Goal: Task Accomplishment & Management: Use online tool/utility

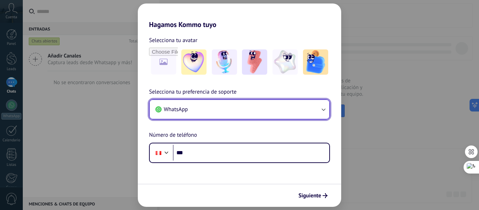
click at [233, 105] on button "WhatsApp" at bounding box center [240, 109] width 180 height 19
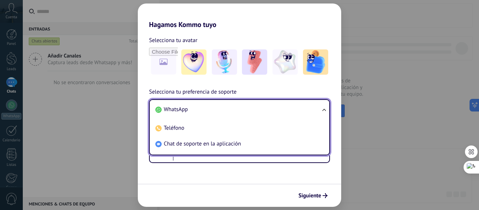
click at [234, 105] on li "WhatsApp" at bounding box center [238, 110] width 171 height 16
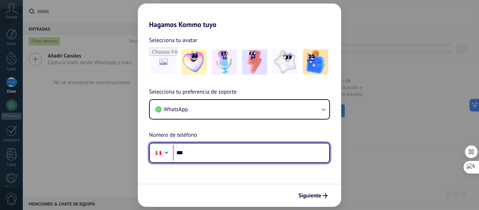
click at [215, 155] on input "***" at bounding box center [251, 153] width 156 height 16
click at [211, 156] on input "***" at bounding box center [251, 153] width 156 height 16
type input "**********"
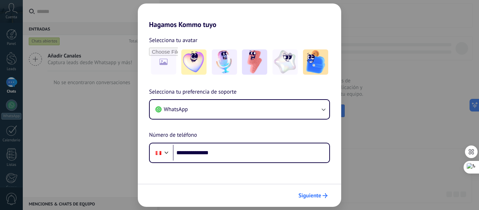
click at [309, 198] on span "Siguiente" at bounding box center [309, 195] width 23 height 5
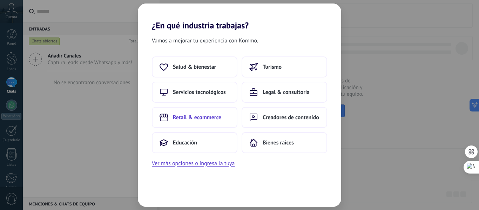
click at [210, 117] on span "Retail & ecommerce" at bounding box center [197, 117] width 48 height 7
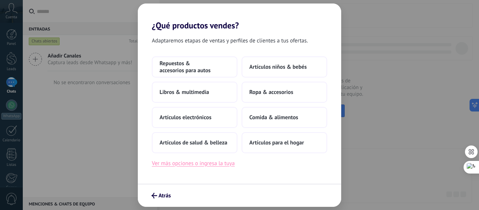
click at [216, 167] on button "Ver más opciones o ingresa la tuya" at bounding box center [193, 163] width 83 height 9
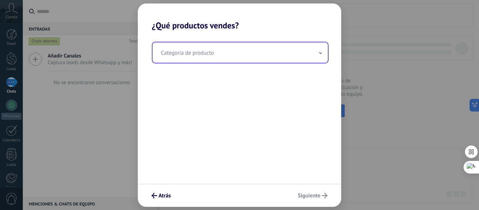
click at [249, 56] on input "text" at bounding box center [240, 52] width 175 height 20
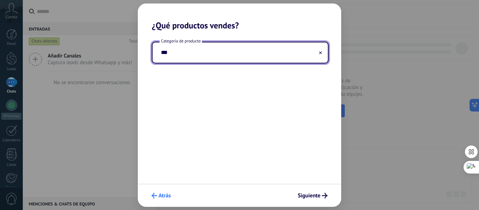
type input "***"
click at [164, 194] on span "Atrás" at bounding box center [165, 195] width 12 height 5
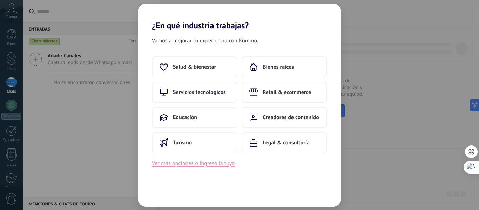
click at [180, 164] on button "Ver más opciones o ingresa la tuya" at bounding box center [193, 163] width 83 height 9
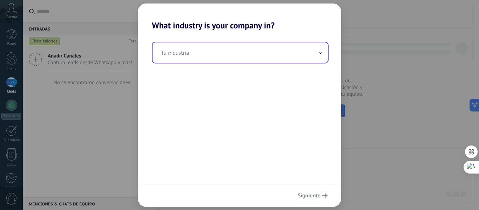
click at [195, 53] on input "text" at bounding box center [240, 52] width 175 height 20
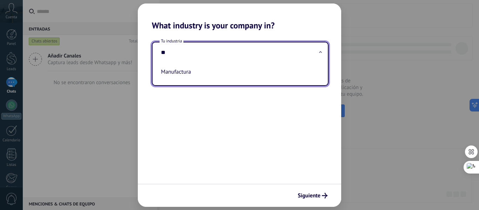
type input "*"
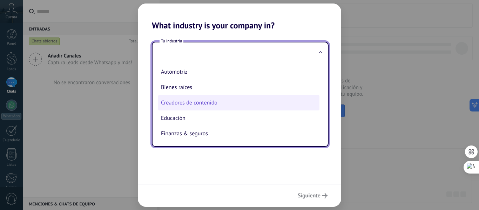
click at [205, 103] on li "Creadores de contenido" at bounding box center [238, 102] width 161 height 15
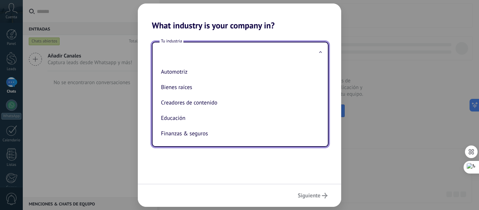
type input "**********"
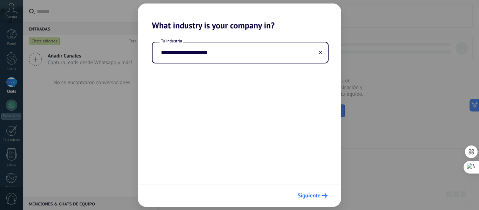
click at [315, 194] on span "Siguiente" at bounding box center [309, 195] width 23 height 5
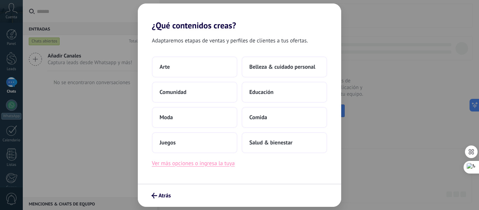
click at [192, 163] on button "Ver más opciones o ingresa la tuya" at bounding box center [193, 163] width 83 height 9
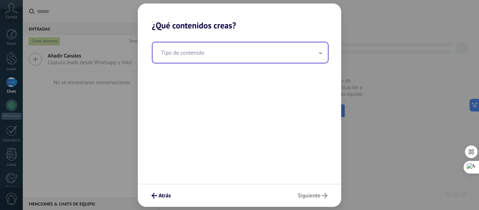
click at [204, 56] on input "text" at bounding box center [240, 52] width 175 height 20
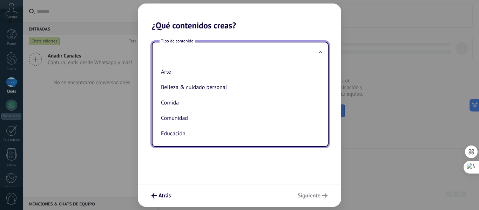
click at [222, 112] on li "Comunidad" at bounding box center [238, 117] width 161 height 15
type input "*********"
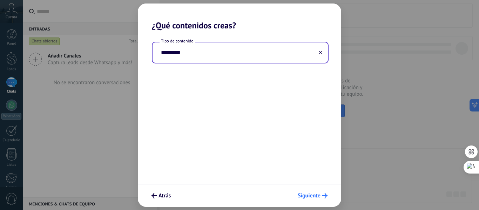
click at [307, 191] on button "Siguiente" at bounding box center [313, 196] width 36 height 12
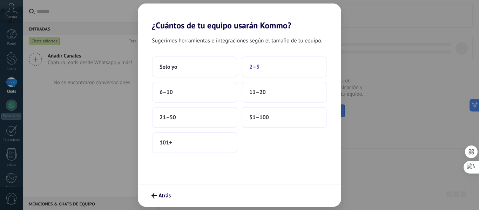
click at [274, 68] on button "2–5" at bounding box center [285, 66] width 86 height 21
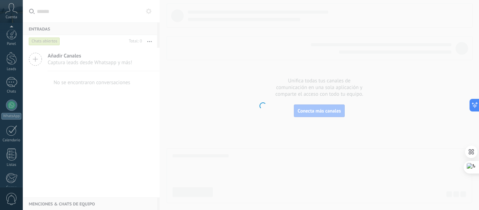
scroll to position [82, 0]
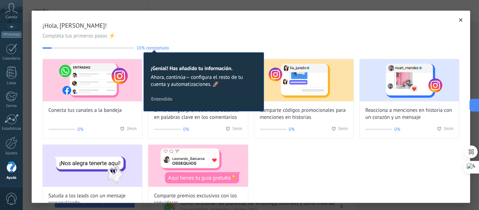
click at [459, 20] on icon "button" at bounding box center [461, 20] width 4 height 4
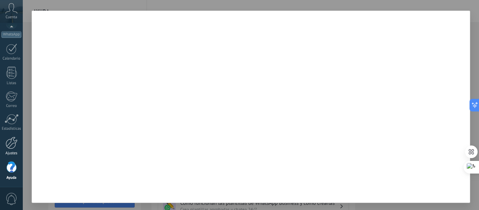
click at [12, 148] on div at bounding box center [12, 143] width 12 height 12
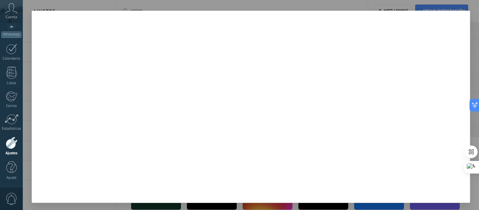
click at [3, 144] on link "Ajustes" at bounding box center [11, 146] width 23 height 19
click at [4, 144] on link "Ajustes" at bounding box center [11, 146] width 23 height 19
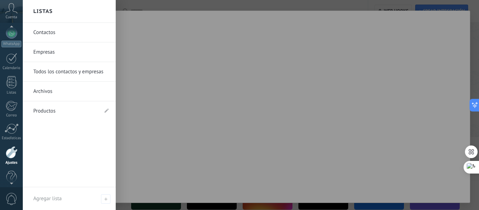
click at [15, 22] on div "Cuenta" at bounding box center [11, 11] width 23 height 23
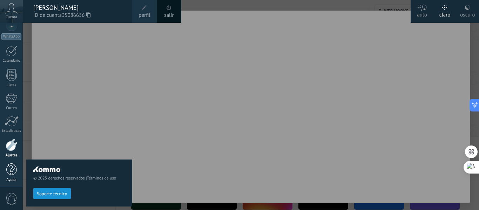
scroll to position [82, 0]
drag, startPoint x: 11, startPoint y: 177, endPoint x: 9, endPoint y: 174, distance: 3.8
click at [10, 177] on div "Ayuda" at bounding box center [11, 178] width 20 height 5
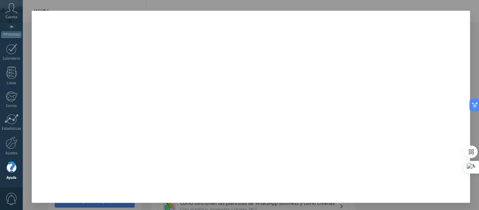
click at [8, 169] on div at bounding box center [11, 167] width 11 height 12
click at [18, 144] on link "Ajustes" at bounding box center [11, 146] width 23 height 19
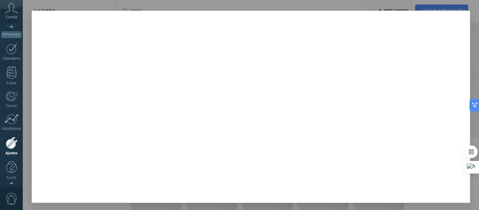
scroll to position [82, 0]
click at [19, 11] on div "Cuenta" at bounding box center [11, 11] width 23 height 23
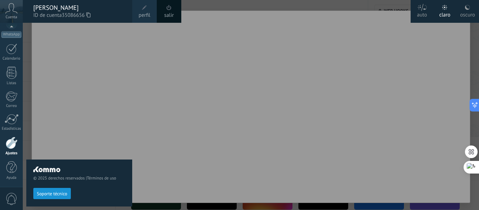
click at [179, 32] on div at bounding box center [262, 105] width 479 height 210
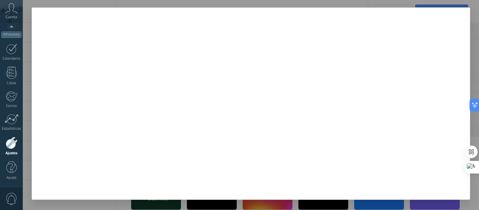
scroll to position [4, 0]
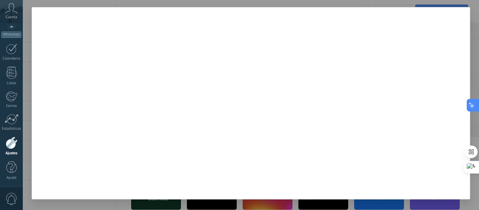
click at [478, 108] on button at bounding box center [473, 105] width 13 height 13
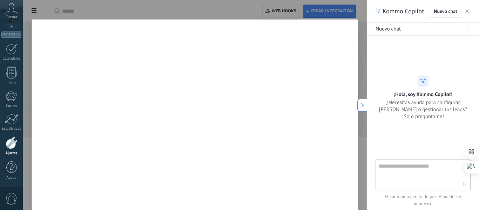
click at [465, 13] on button "button" at bounding box center [467, 11] width 7 height 8
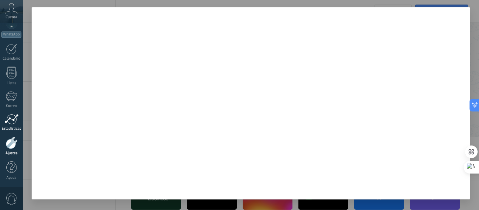
click at [12, 118] on div at bounding box center [12, 119] width 14 height 11
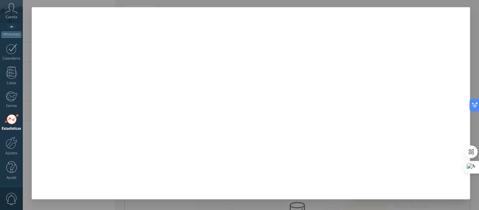
click at [122, 207] on div at bounding box center [251, 105] width 456 height 210
drag, startPoint x: 122, startPoint y: 206, endPoint x: 72, endPoint y: 77, distance: 138.1
click at [122, 206] on div at bounding box center [251, 105] width 456 height 210
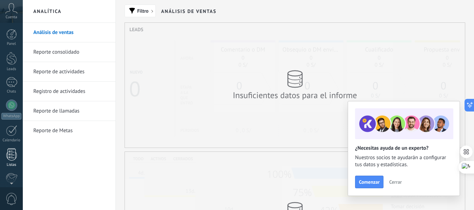
scroll to position [82, 0]
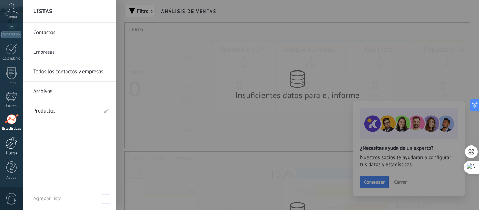
click at [11, 150] on link "Ajustes" at bounding box center [11, 146] width 23 height 19
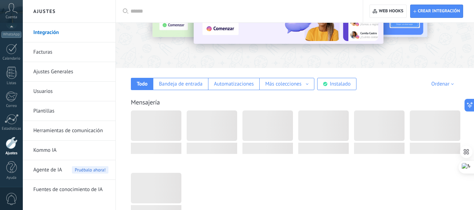
scroll to position [70, 0]
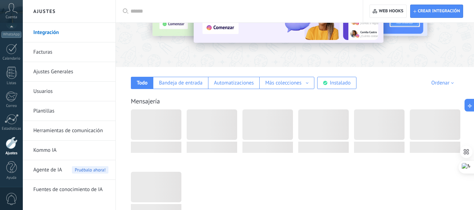
click at [60, 153] on link "Kommo IA" at bounding box center [70, 151] width 75 height 20
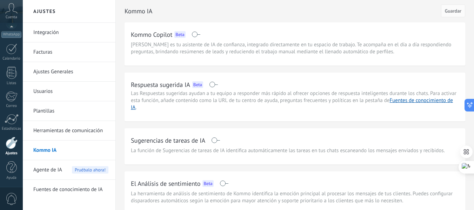
click at [216, 84] on span at bounding box center [213, 85] width 9 height 6
click at [445, 12] on span "Guardar" at bounding box center [453, 10] width 16 height 5
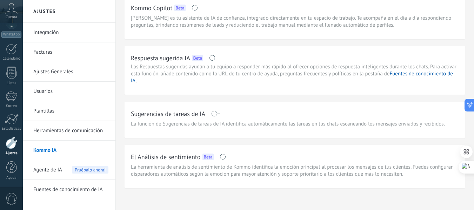
scroll to position [34, 0]
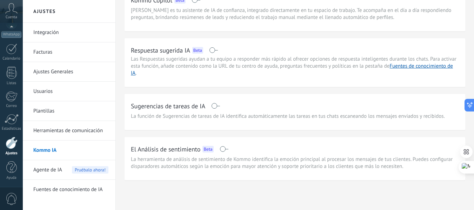
click at [88, 133] on link "Herramientas de comunicación" at bounding box center [70, 131] width 75 height 20
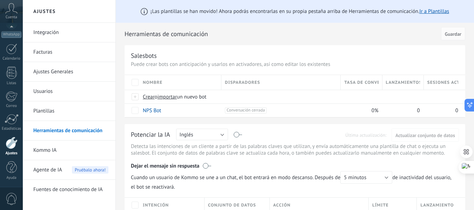
click at [64, 93] on link "Usuarios" at bounding box center [70, 92] width 75 height 20
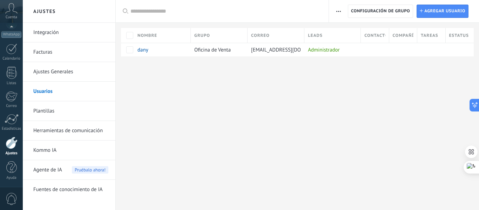
click at [52, 73] on link "Ajustes Generales" at bounding box center [70, 72] width 75 height 20
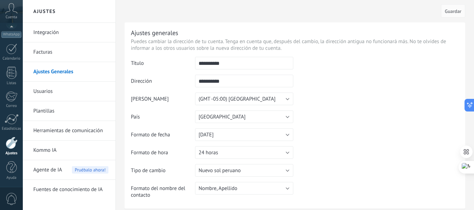
click at [55, 34] on link "Integración" at bounding box center [70, 33] width 75 height 20
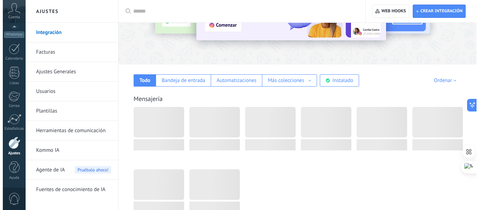
scroll to position [105, 0]
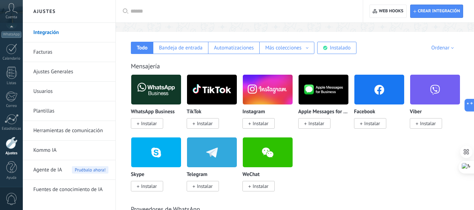
click at [152, 120] on span "Instalar" at bounding box center [147, 123] width 32 height 11
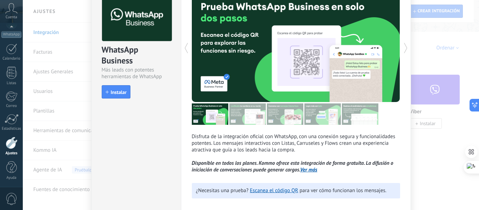
scroll to position [76, 0]
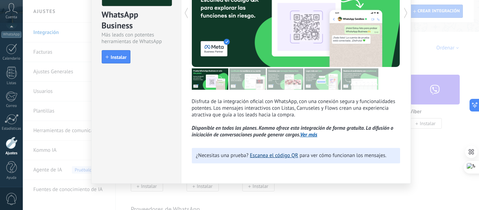
click at [278, 156] on link "Escanea el código QR" at bounding box center [274, 155] width 48 height 7
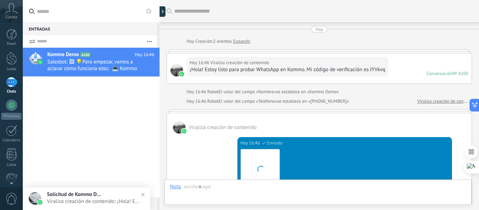
scroll to position [262, 0]
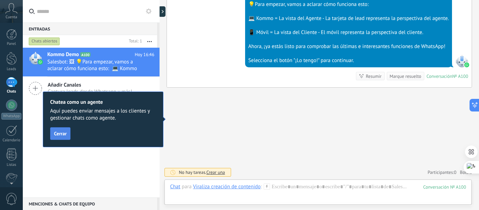
click at [62, 139] on button "Cerrar" at bounding box center [60, 133] width 20 height 13
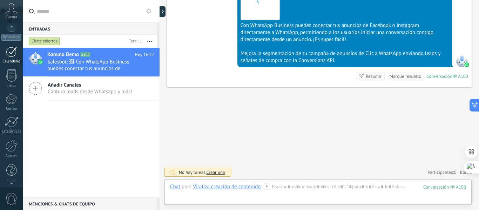
scroll to position [82, 0]
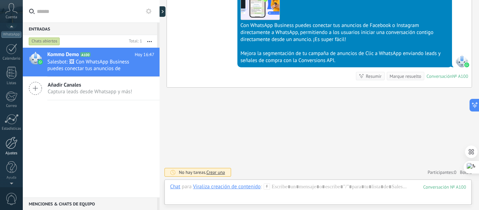
click at [14, 148] on div at bounding box center [12, 143] width 12 height 12
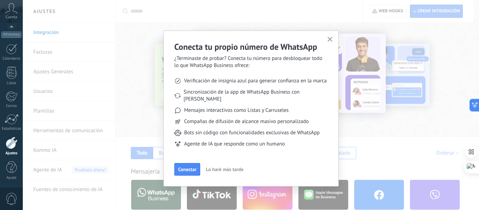
drag, startPoint x: 332, startPoint y: 39, endPoint x: 248, endPoint y: 109, distance: 110.1
click at [264, 98] on div "Conecta tu propio número de WhatsApp ¿Terminaste de probar? Conecta tu número p…" at bounding box center [251, 108] width 154 height 134
click at [192, 163] on button "Conectar" at bounding box center [187, 169] width 26 height 13
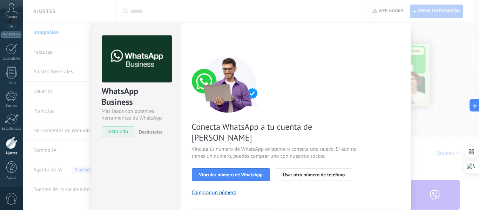
click at [404, 49] on div "Configuraciones Autorizaciones [PERSON_NAME] registra a los usuarios que han co…" at bounding box center [296, 160] width 230 height 274
click at [440, 35] on div "WhatsApp Business Más leads con potentes herramientas de WhatsApp instalado Des…" at bounding box center [251, 105] width 456 height 210
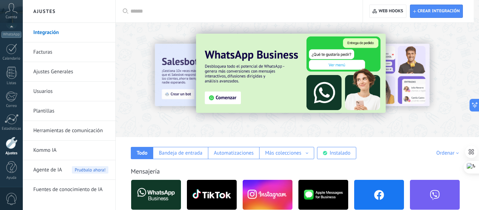
click at [439, 35] on div at bounding box center [251, 105] width 456 height 210
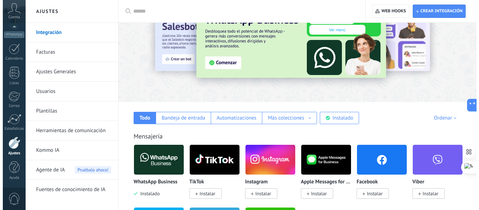
scroll to position [105, 0]
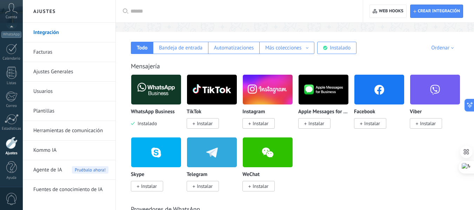
click at [166, 92] on img at bounding box center [156, 90] width 50 height 34
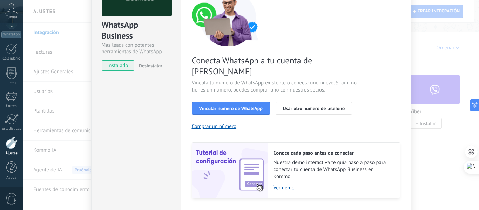
scroll to position [31, 0]
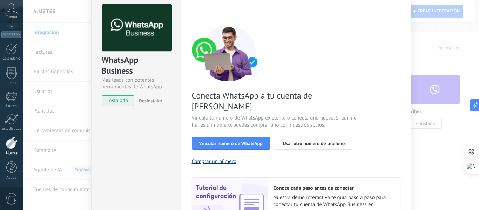
click at [215, 158] on button "Comprar un número" at bounding box center [214, 161] width 45 height 7
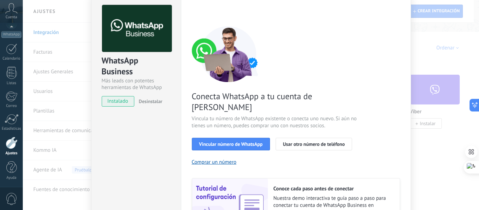
scroll to position [0, 0]
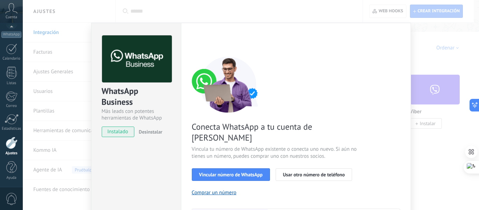
click at [431, 48] on div "WhatsApp Business Más leads con potentes herramientas de WhatsApp instalado Des…" at bounding box center [251, 105] width 456 height 210
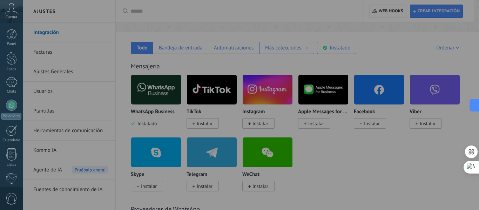
click at [13, 15] on span "Cuenta" at bounding box center [12, 17] width 12 height 5
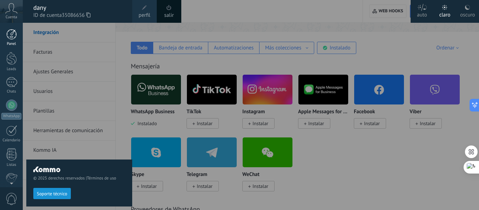
click at [14, 37] on div at bounding box center [11, 34] width 11 height 11
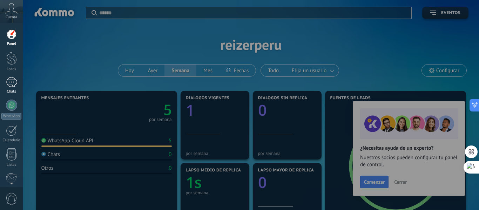
click at [8, 86] on div "1" at bounding box center [11, 82] width 11 height 10
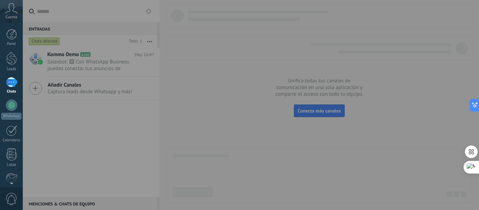
click at [61, 103] on div at bounding box center [262, 105] width 479 height 210
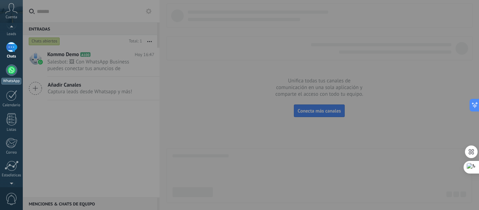
click at [13, 68] on div at bounding box center [11, 70] width 11 height 11
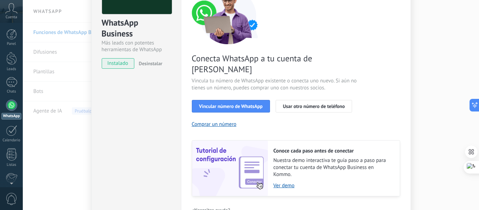
scroll to position [70, 0]
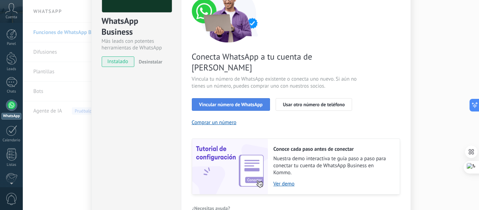
click at [239, 102] on span "Vincular número de WhatsApp" at bounding box center [230, 104] width 63 height 5
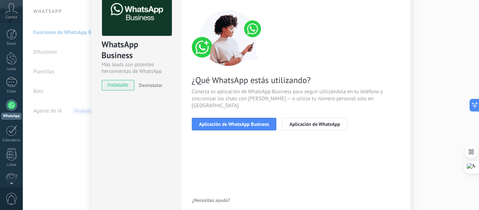
scroll to position [35, 0]
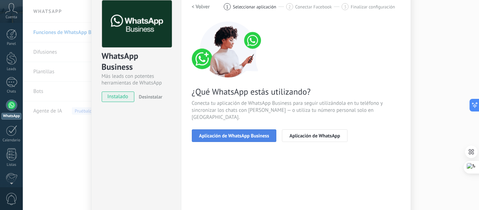
click at [238, 133] on span "Aplicación de WhatsApp Business" at bounding box center [234, 135] width 70 height 5
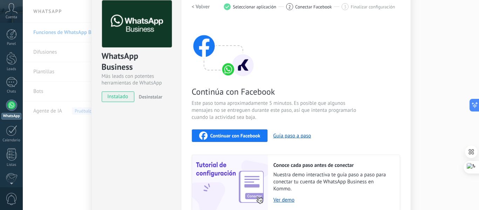
click at [248, 133] on span "Continuar con Facebook" at bounding box center [235, 135] width 50 height 5
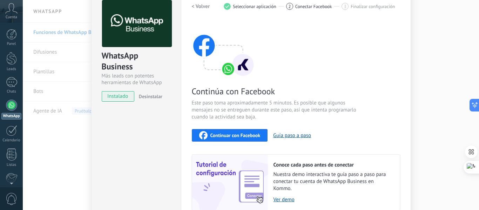
scroll to position [23, 0]
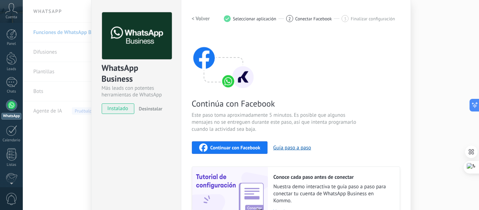
click at [238, 142] on button "Continuar con Facebook" at bounding box center [230, 147] width 76 height 13
